Goal: Task Accomplishment & Management: Manage account settings

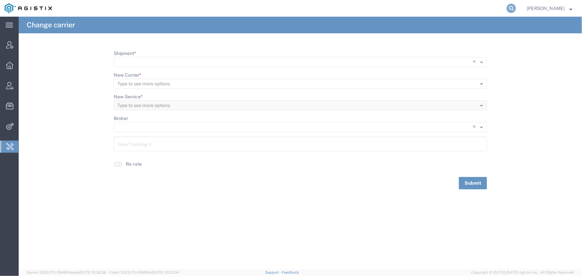
click at [509, 7] on icon at bounding box center [510, 8] width 9 height 9
type input "offline@pgw.com"
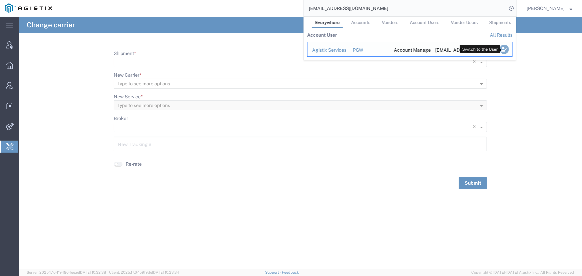
click at [502, 48] on icon "Search Results" at bounding box center [503, 49] width 9 height 9
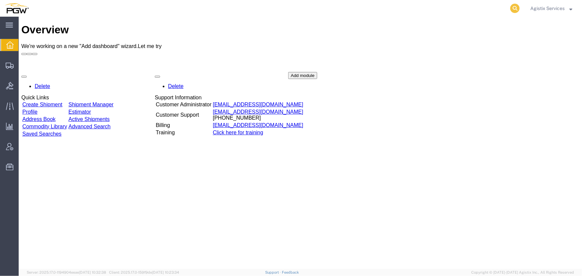
click at [513, 7] on icon at bounding box center [514, 8] width 9 height 9
type input "56555172"
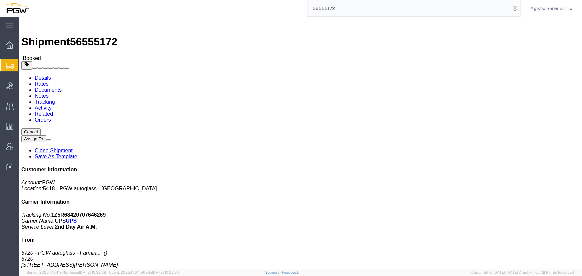
click span "button"
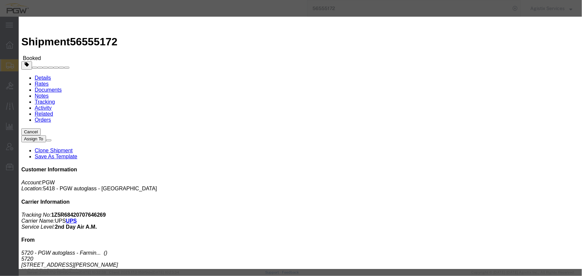
click div "Aug 25 2025 3:35 PM"
type input "10:00 AM"
drag, startPoint x: 184, startPoint y: 186, endPoint x: 190, endPoint y: 183, distance: 6.6
click button "Apply"
click div "Aug 25 2025 6:35 PM"
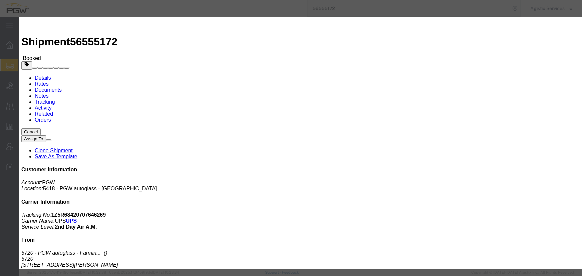
type input "2:00 PM"
click button "Apply"
click button "Save"
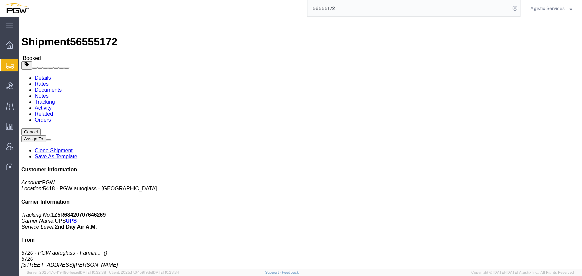
drag, startPoint x: 383, startPoint y: 59, endPoint x: 382, endPoint y: 45, distance: 14.3
click button "Close"
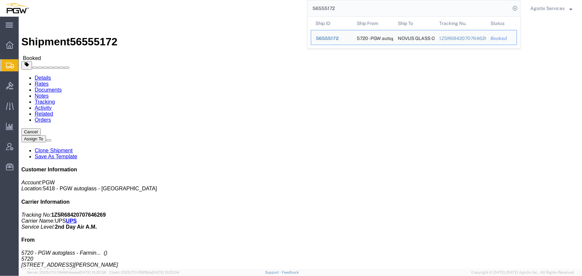
drag, startPoint x: 326, startPoint y: 7, endPoint x: 236, endPoint y: 7, distance: 90.0
click at [240, 7] on div "56555172 Ship ID Ship From Ship To Tracking Nu. Status Ship ID 56555172 Ship Fr…" at bounding box center [276, 8] width 487 height 17
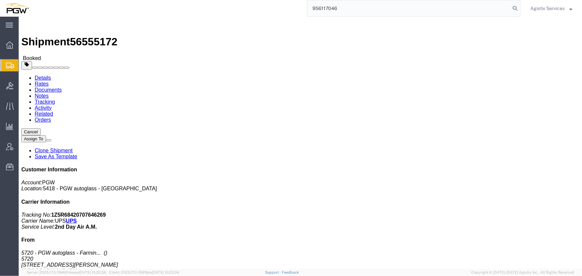
type input "956117046"
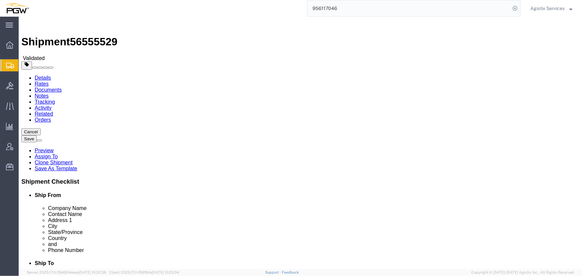
select select "28529"
select select "28523"
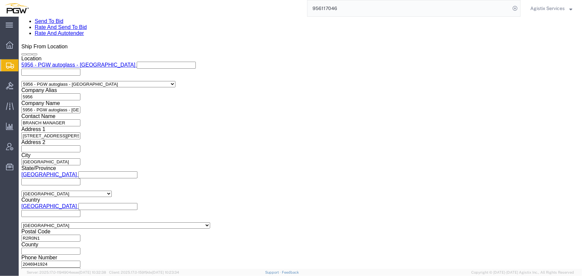
scroll to position [425, 0]
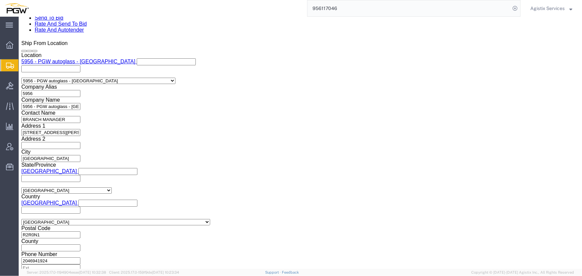
click select "Select Air Less than Truckload Multi-Leg Ocean Freight Rail Small Parcel Truckl…"
select select "LTL"
click select "Select Air Less than Truckload Multi-Leg Ocean Freight Rail Small Parcel Truckl…"
click button "Rate Shipment"
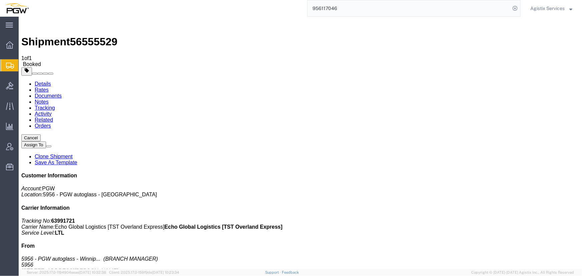
drag, startPoint x: 553, startPoint y: 11, endPoint x: 550, endPoint y: 15, distance: 4.3
click at [553, 11] on span "Agistix Services" at bounding box center [547, 8] width 34 height 7
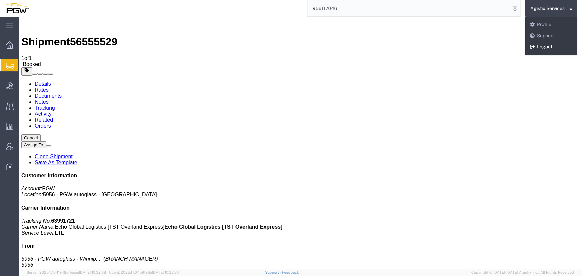
click at [538, 45] on link "Logout" at bounding box center [551, 46] width 52 height 11
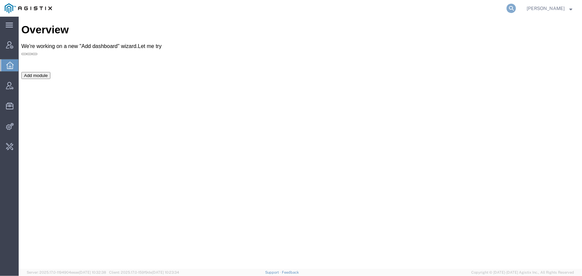
click at [511, 8] on icon at bounding box center [510, 8] width 9 height 9
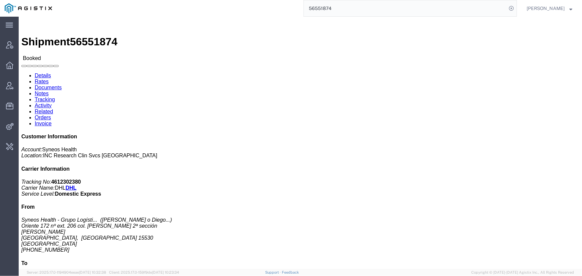
drag, startPoint x: 344, startPoint y: 10, endPoint x: 277, endPoint y: 5, distance: 66.8
click at [277, 5] on div "56551874" at bounding box center [287, 8] width 460 height 17
type input "offline@syneos"
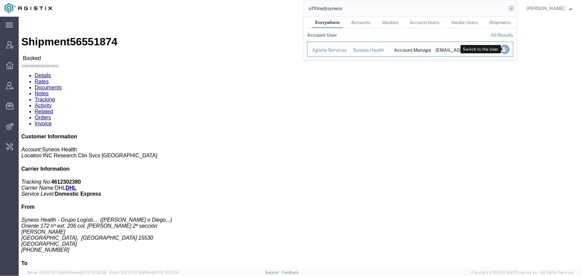
click at [502, 48] on icon "Search Results" at bounding box center [504, 49] width 9 height 9
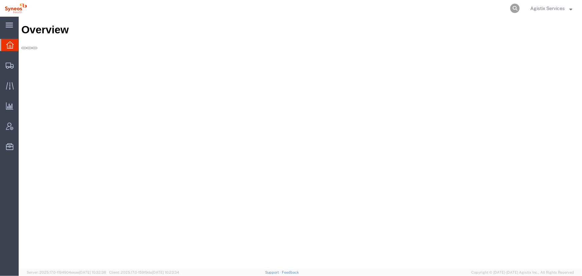
click at [513, 8] on icon at bounding box center [514, 8] width 9 height 9
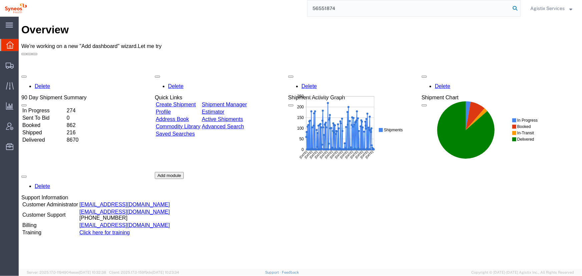
type input "56551874"
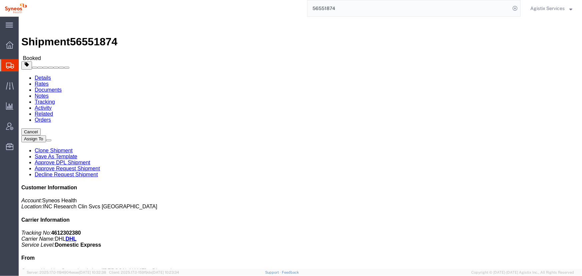
click span "button"
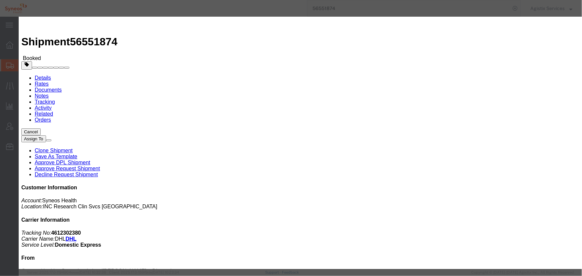
click div "Aug 20 2025 6:06 PM"
click input "6:06 PM"
type input "10:00 AM"
click button "Apply"
click div "Aug 21 2025 11:00 AM"
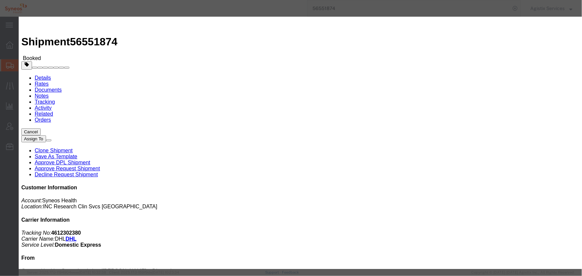
type input "2:00 PM"
click button "Apply"
click button "Save"
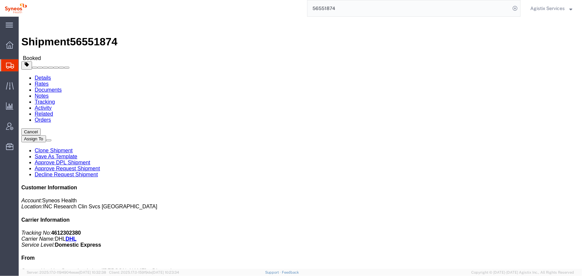
click button "Close"
drag, startPoint x: 272, startPoint y: 82, endPoint x: 312, endPoint y: 82, distance: 40.0
click b "AME250821010667"
copy b "AME250821010667"
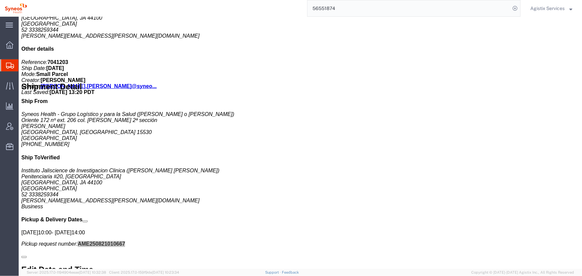
scroll to position [333, 0]
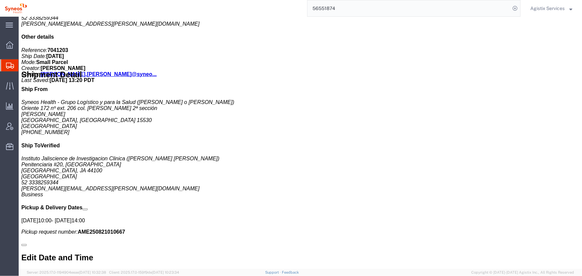
drag, startPoint x: 288, startPoint y: 154, endPoint x: 218, endPoint y: 156, distance: 69.7
click div "Requester Info Account Number: (Luciene Diniz) 21995812520 luciene.diniz@syneos…"
copy address "luciene.diniz@syneoshealth.com"
click at [554, 9] on span "Agistix Services" at bounding box center [547, 8] width 34 height 7
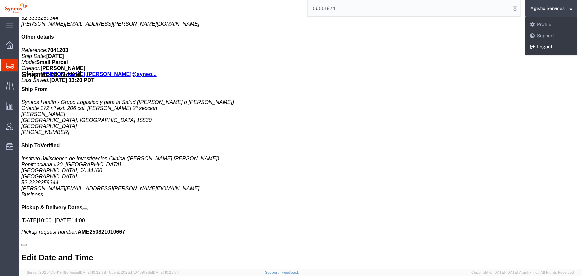
click at [545, 46] on link "Logout" at bounding box center [551, 46] width 52 height 11
